Goal: Task Accomplishment & Management: Manage account settings

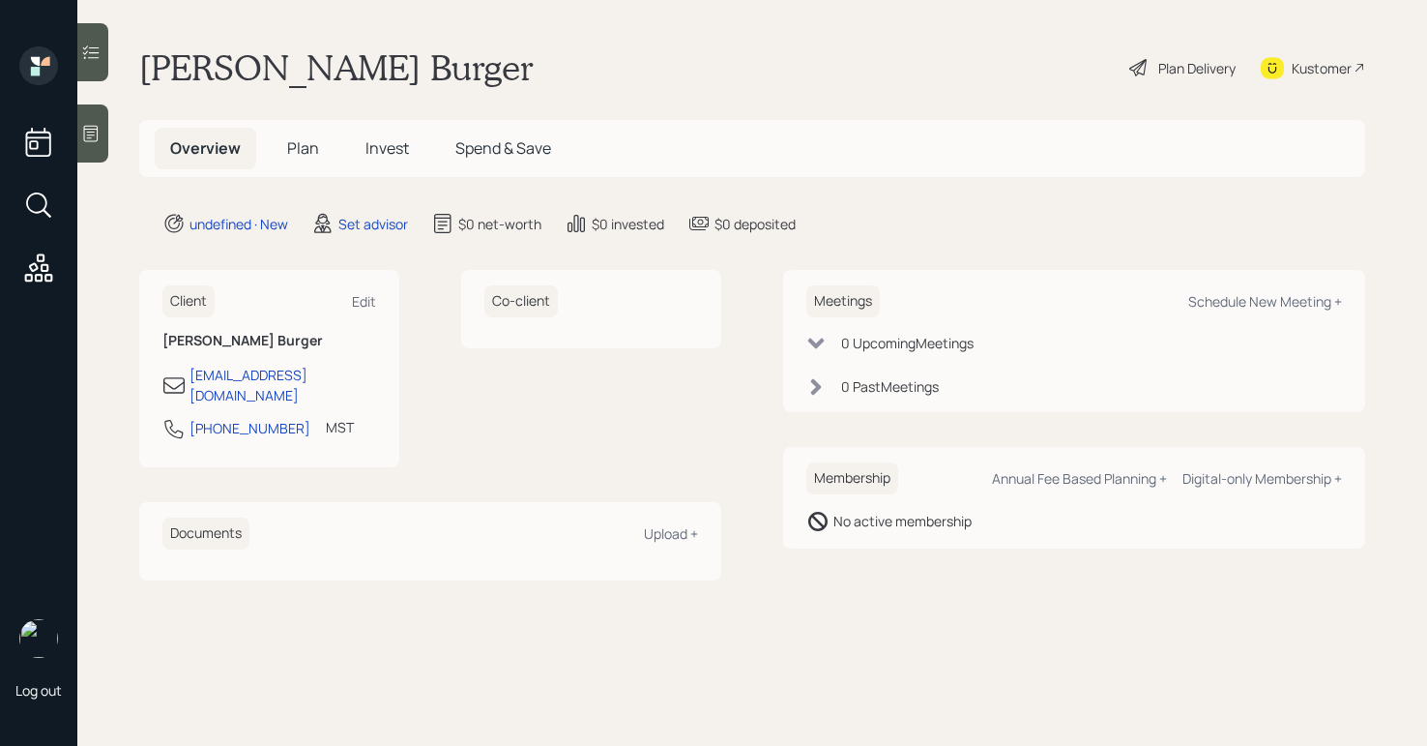
click at [100, 130] on icon at bounding box center [90, 133] width 19 height 19
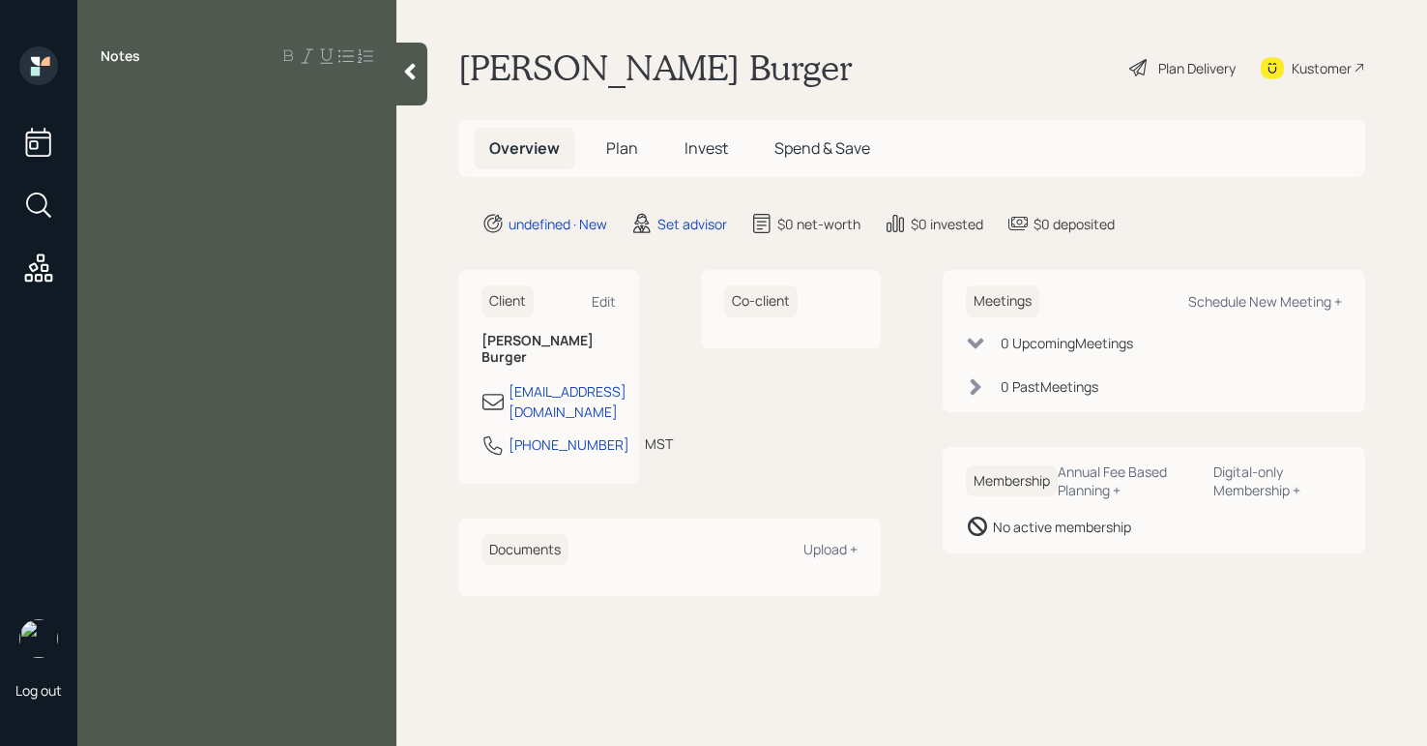
click at [225, 133] on div "Notes" at bounding box center [236, 384] width 319 height 676
click at [155, 80] on div "Notes" at bounding box center [236, 384] width 319 height 676
click at [156, 93] on div at bounding box center [237, 99] width 273 height 21
click at [318, 106] on div "spoke w/ [PERSON_NAME]" at bounding box center [237, 99] width 273 height 21
click at [313, 102] on span "spoke w/ [PERSON_NAME] tried t convert him to [DEMOGRAPHIC_DATA] and didnt liek…" at bounding box center [236, 131] width 271 height 85
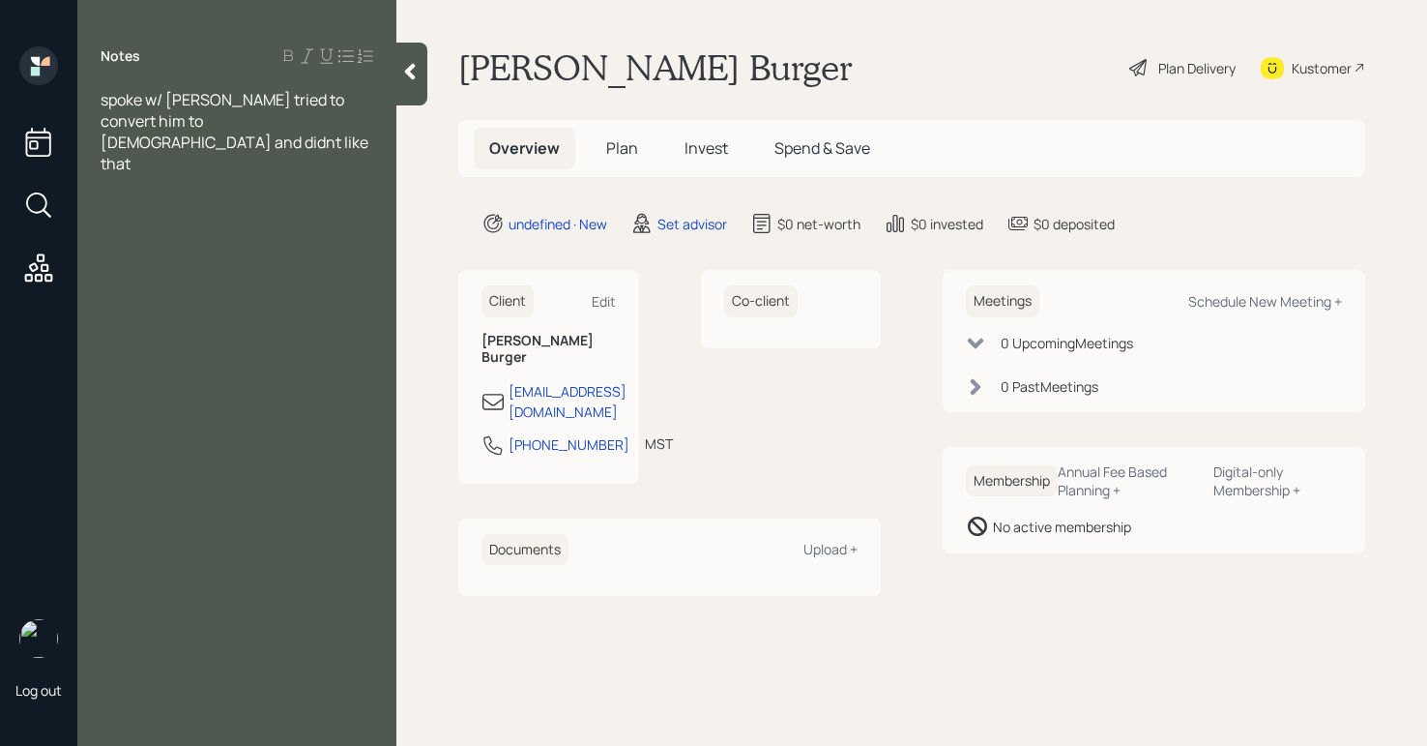
click at [248, 174] on div at bounding box center [237, 184] width 273 height 21
click at [367, 195] on div "self employed in jewelry filed" at bounding box center [237, 205] width 273 height 21
click at [195, 259] on div at bounding box center [237, 269] width 273 height 21
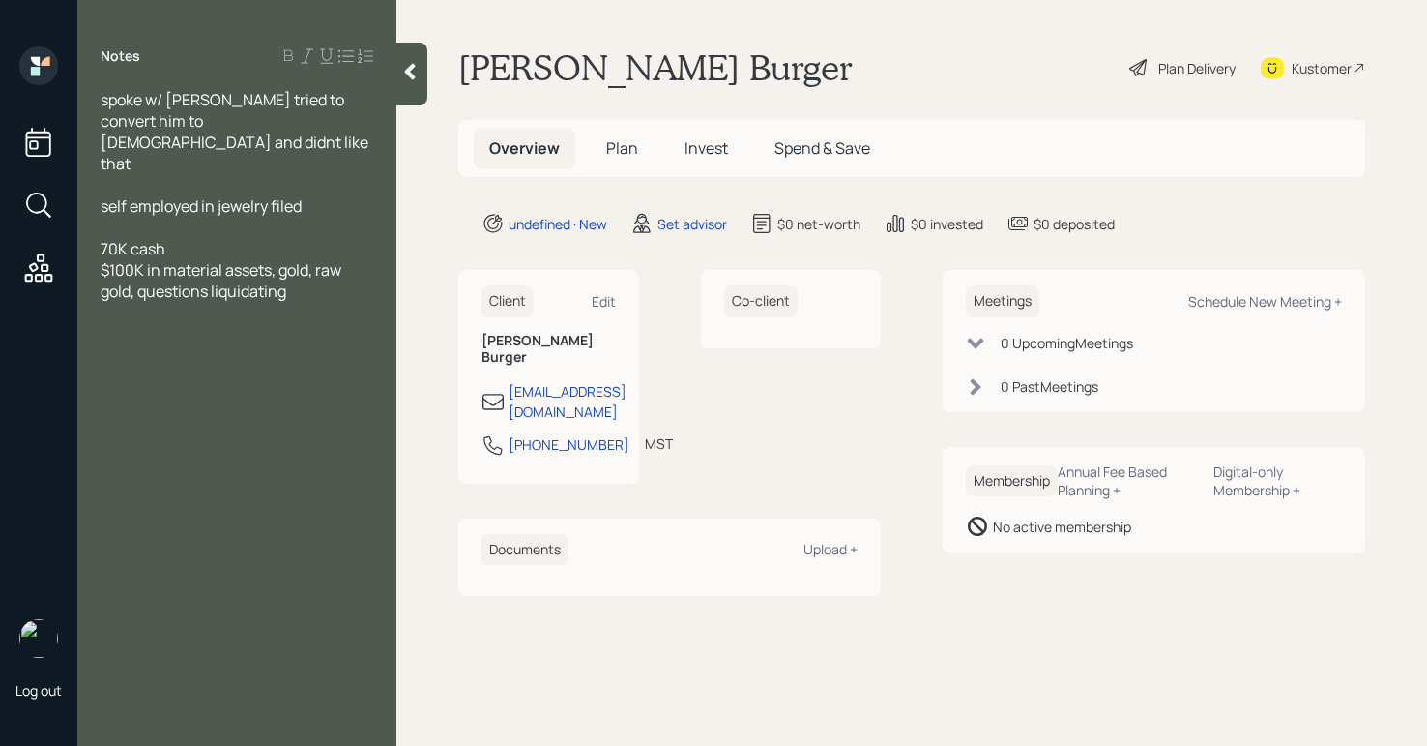
drag, startPoint x: 197, startPoint y: 230, endPoint x: 69, endPoint y: 221, distance: 128.9
click at [67, 228] on div "Log out Notes spoke w/ [PERSON_NAME] tried to convert him to [DEMOGRAPHIC_DATA]…" at bounding box center [713, 373] width 1427 height 746
click at [231, 359] on div "Notes spoke w/ [PERSON_NAME] tried to convert him to [DEMOGRAPHIC_DATA] and did…" at bounding box center [236, 384] width 319 height 676
click at [126, 280] on div at bounding box center [237, 290] width 273 height 21
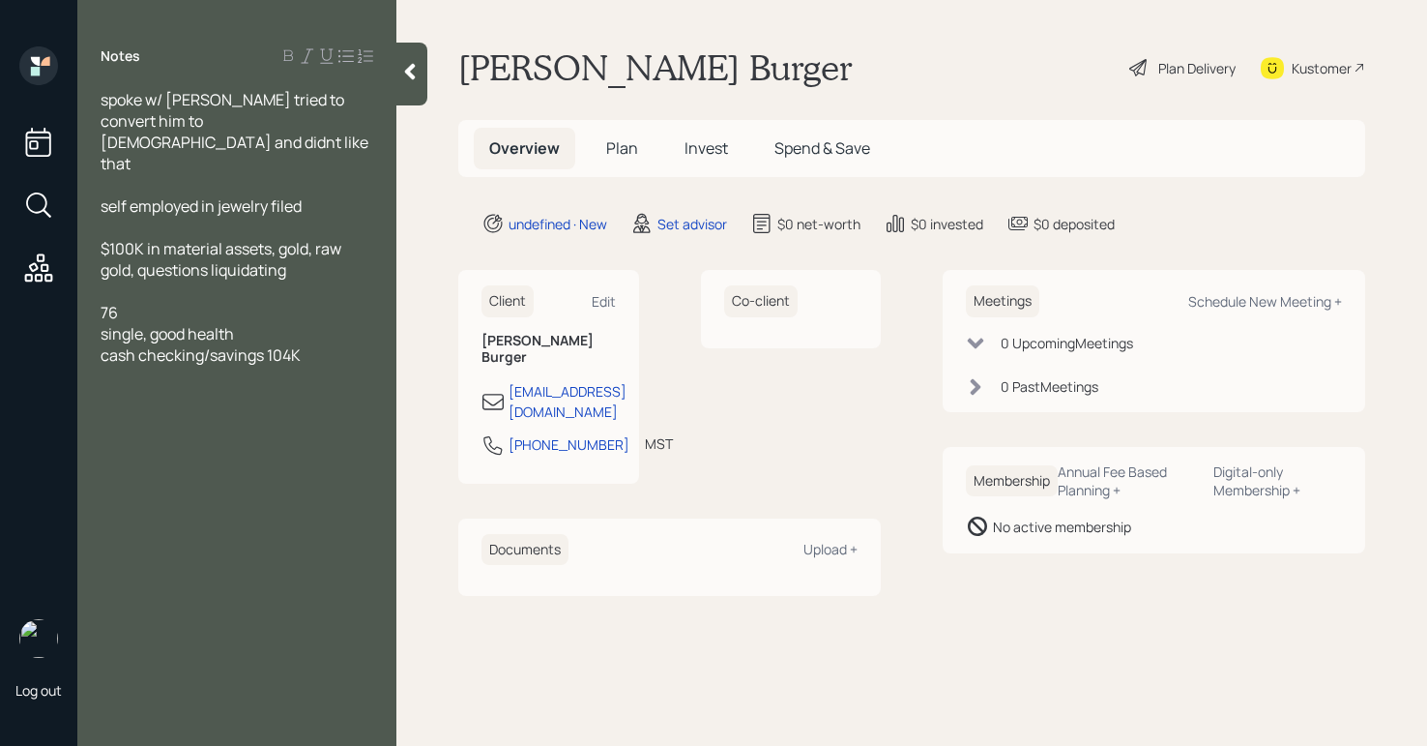
click at [269, 344] on span "cash checking/savings 104K" at bounding box center [201, 354] width 200 height 21
click at [356, 344] on div "cash checking/savings $104K" at bounding box center [237, 354] width 273 height 21
click at [1212, 305] on div "Schedule New Meeting +" at bounding box center [1265, 301] width 154 height 18
select select "round-[PERSON_NAME]"
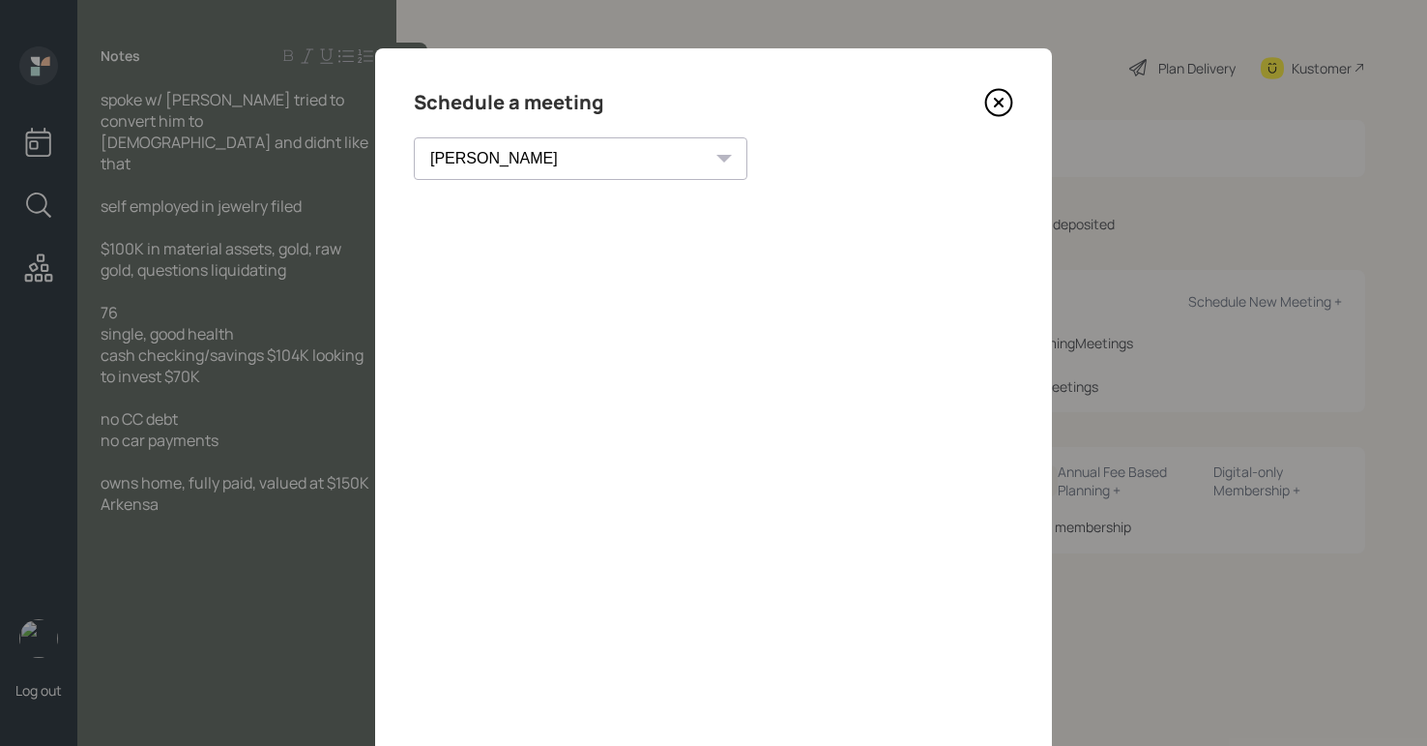
click at [995, 101] on icon at bounding box center [999, 103] width 8 height 8
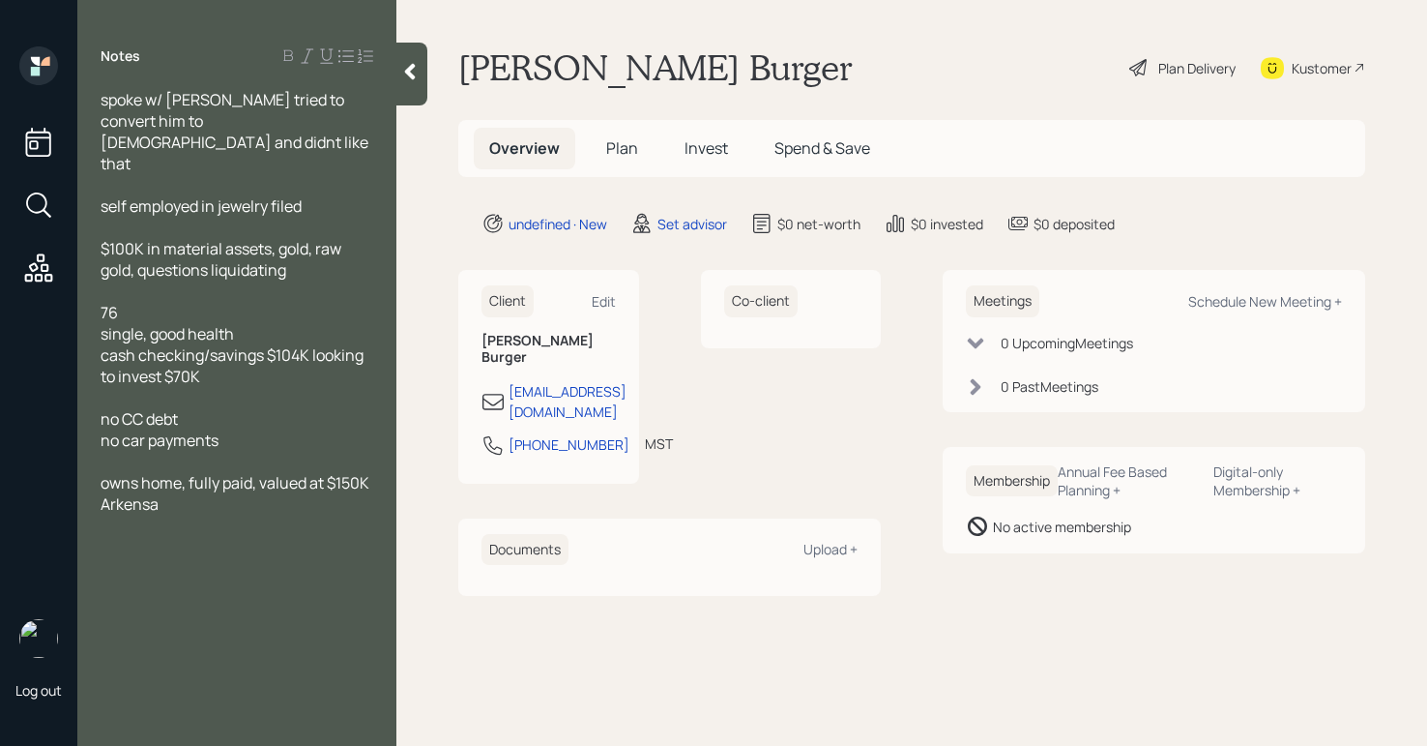
click at [172, 493] on div "Arkensa" at bounding box center [237, 503] width 273 height 21
click at [383, 457] on div "spoke w/ [PERSON_NAME] tried to convert him to [DEMOGRAPHIC_DATA] and didnt lik…" at bounding box center [236, 312] width 319 height 447
click at [365, 493] on div "Arken" at bounding box center [237, 503] width 273 height 21
click at [375, 467] on div "spoke w/ [PERSON_NAME] tried to convert him to [DEMOGRAPHIC_DATA] and didnt lik…" at bounding box center [236, 312] width 319 height 447
click at [374, 462] on div "spoke w/ [PERSON_NAME] tried to convert him to [DEMOGRAPHIC_DATA] and didnt lik…" at bounding box center [236, 312] width 319 height 447
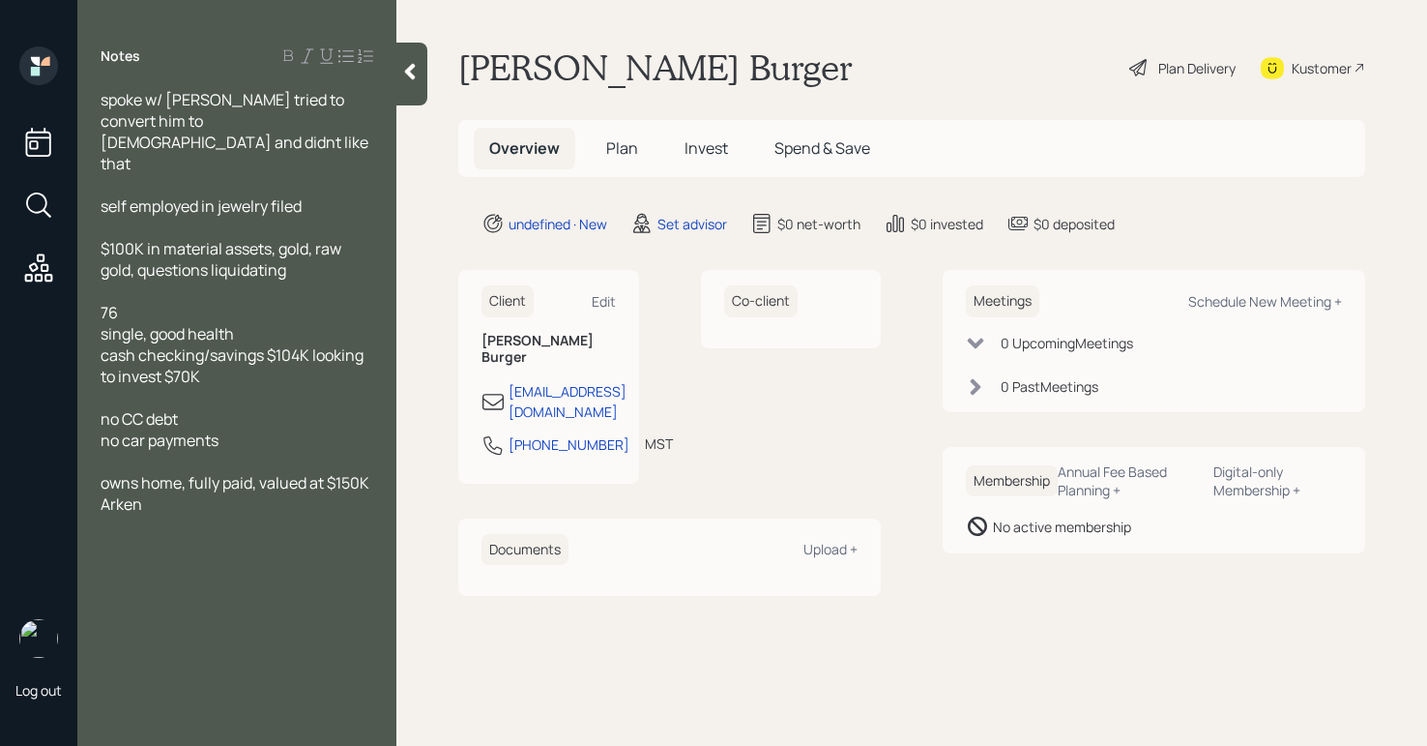
click at [364, 472] on span "owns home, fully paid, valued at $150K" at bounding box center [235, 482] width 269 height 21
click at [104, 514] on span "Arken" at bounding box center [122, 524] width 42 height 21
click at [321, 195] on div "self employed in jewelry filed" at bounding box center [237, 205] width 273 height 21
